Goal: Task Accomplishment & Management: Manage account settings

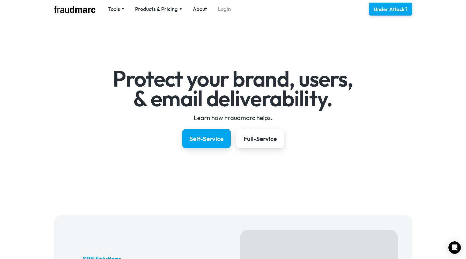
click at [221, 8] on link "Login" at bounding box center [224, 8] width 13 height 7
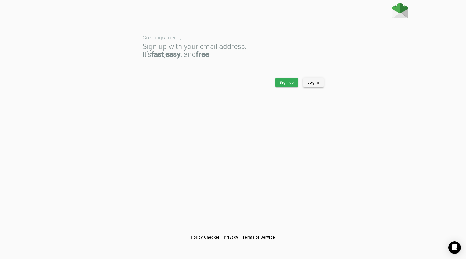
click at [312, 82] on span "Log in" at bounding box center [314, 82] width 12 height 5
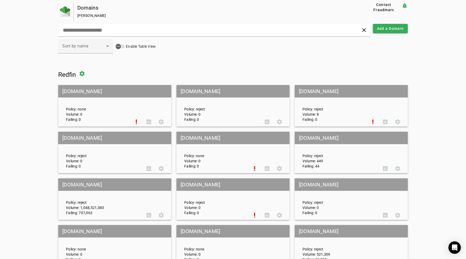
click at [66, 6] on div at bounding box center [66, 12] width 16 height 19
click at [84, 75] on span at bounding box center [82, 73] width 12 height 12
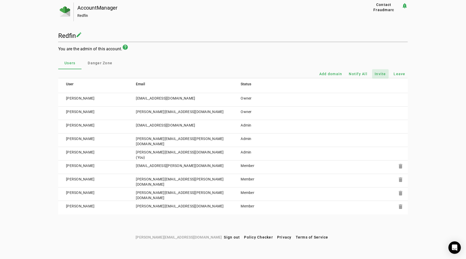
click at [384, 74] on span "Invite" at bounding box center [380, 73] width 11 height 5
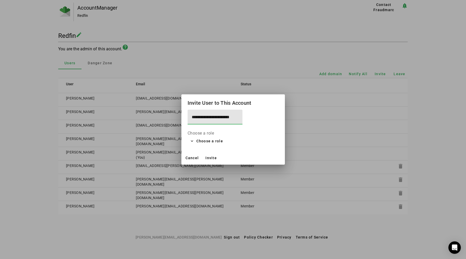
scroll to position [0, 4]
type input "**********"
click at [194, 141] on span at bounding box center [207, 141] width 38 height 12
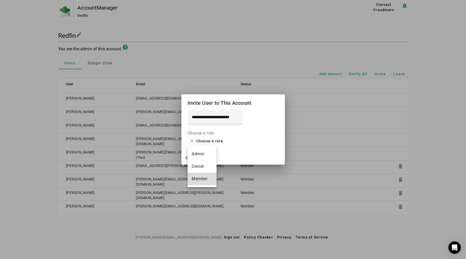
click at [202, 178] on span "Member" at bounding box center [202, 179] width 21 height 6
click at [212, 157] on span "Invite" at bounding box center [211, 158] width 11 height 4
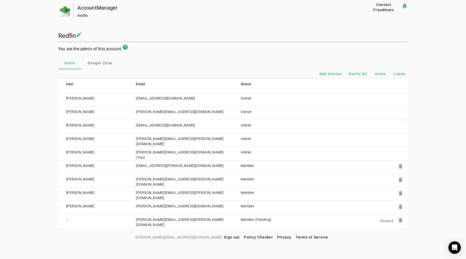
click at [93, 125] on td "Emmanuel Abolarinwa" at bounding box center [93, 126] width 70 height 13
click at [79, 125] on td "[PERSON_NAME]" at bounding box center [93, 126] width 70 height 13
drag, startPoint x: 104, startPoint y: 126, endPoint x: 59, endPoint y: 125, distance: 45.1
click at [59, 125] on td "[PERSON_NAME]" at bounding box center [93, 126] width 70 height 13
copy td "[PERSON_NAME]"
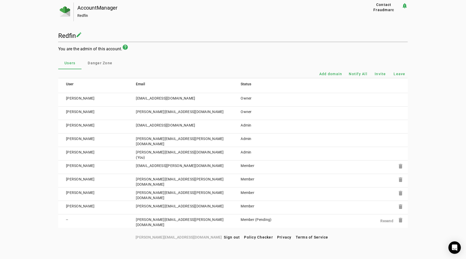
drag, startPoint x: 385, startPoint y: 220, endPoint x: 369, endPoint y: 228, distance: 18.4
click at [385, 220] on b "Resend" at bounding box center [387, 221] width 13 height 4
click at [66, 11] on img at bounding box center [65, 11] width 10 height 10
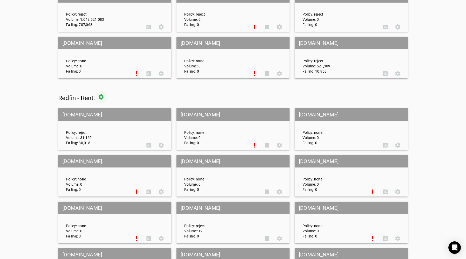
scroll to position [192, 0]
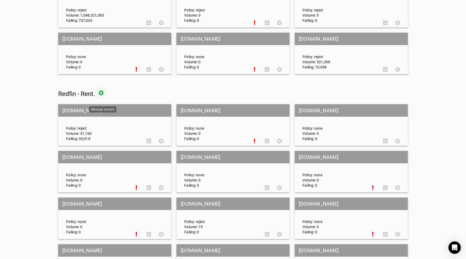
click at [105, 97] on span at bounding box center [101, 92] width 12 height 12
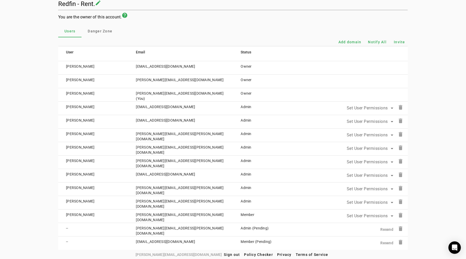
scroll to position [34, 0]
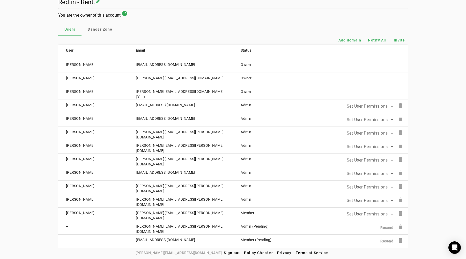
click at [371, 186] on span "Set User Permissions" at bounding box center [367, 186] width 41 height 5
drag, startPoint x: 183, startPoint y: 186, endPoint x: 135, endPoint y: 185, distance: 48.2
click at [135, 185] on div at bounding box center [233, 129] width 466 height 259
click at [142, 185] on td "[PERSON_NAME][EMAIL_ADDRESS][PERSON_NAME][DOMAIN_NAME]" at bounding box center [180, 187] width 105 height 13
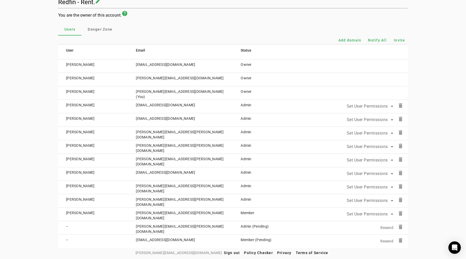
click at [142, 185] on td "[PERSON_NAME][EMAIL_ADDRESS][PERSON_NAME][DOMAIN_NAME]" at bounding box center [180, 187] width 105 height 13
copy td "[PERSON_NAME][EMAIL_ADDRESS][PERSON_NAME][DOMAIN_NAME]"
click at [400, 240] on mat-icon "delete" at bounding box center [401, 240] width 6 height 6
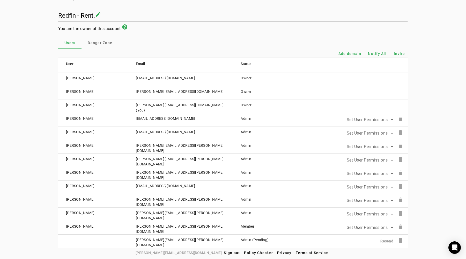
scroll to position [20, 0]
click at [400, 240] on mat-icon "delete" at bounding box center [401, 240] width 6 height 6
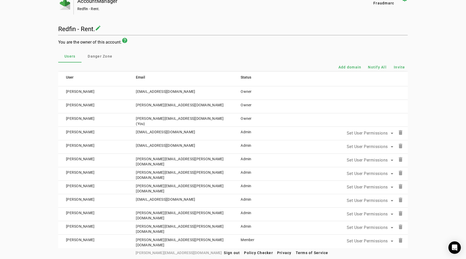
scroll to position [0, 0]
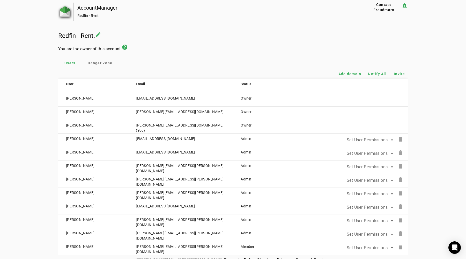
click at [67, 13] on img at bounding box center [65, 11] width 10 height 10
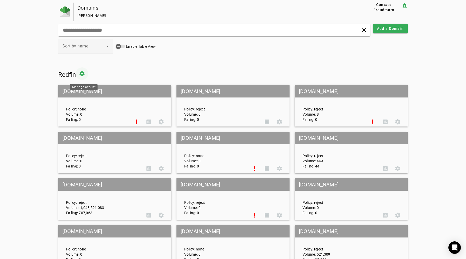
click at [84, 75] on span at bounding box center [82, 73] width 12 height 12
